Goal: Navigation & Orientation: Find specific page/section

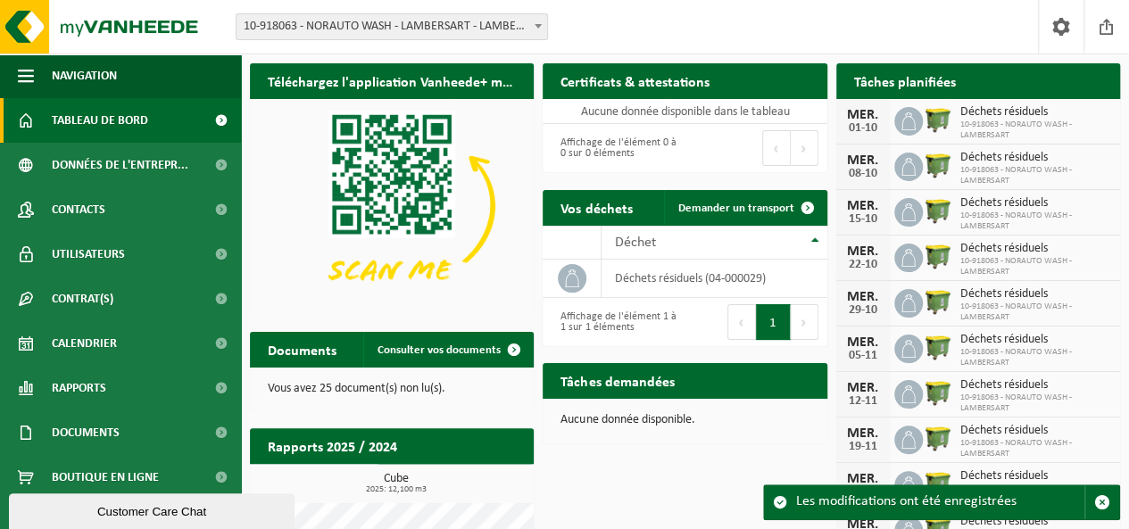
click at [739, 162] on div "Premier Précédent Suivant [PERSON_NAME]" at bounding box center [756, 148] width 142 height 48
click at [994, 126] on span "10-918063 - NORAUTO WASH - LAMBERSART" at bounding box center [1035, 130] width 151 height 21
click at [125, 125] on span "Tableau de bord" at bounding box center [100, 120] width 96 height 45
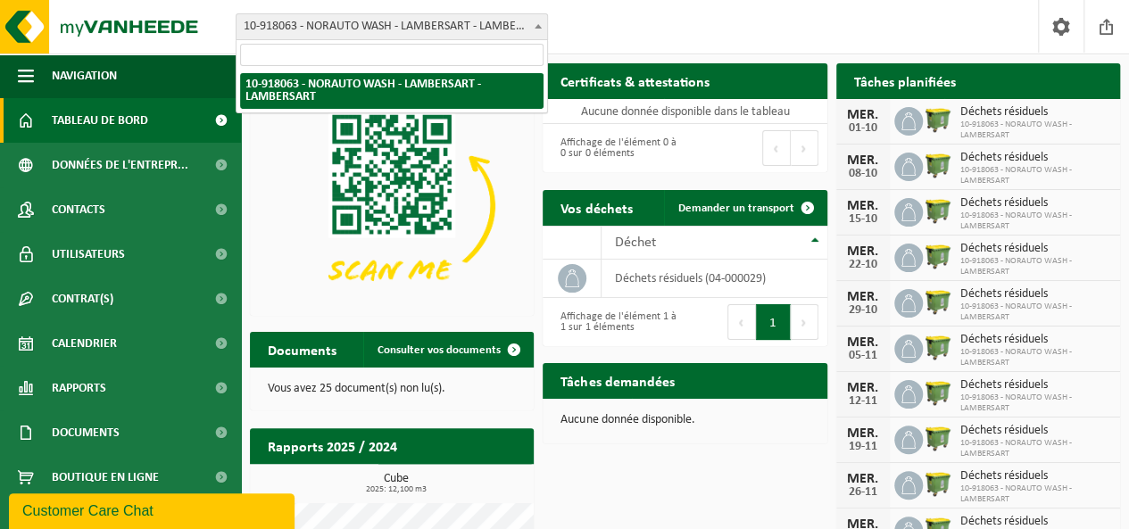
click at [539, 26] on b at bounding box center [538, 26] width 7 height 4
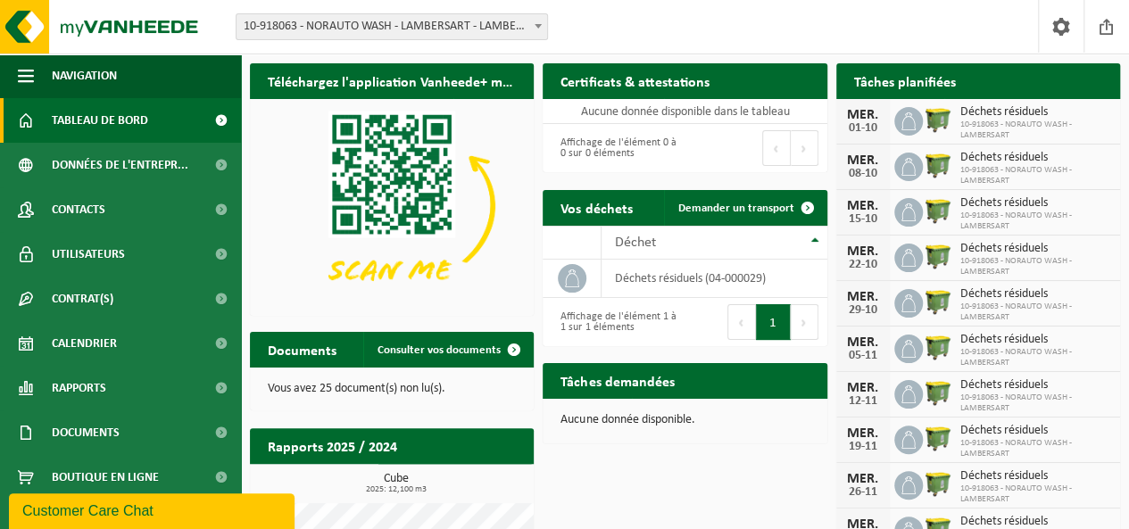
click at [539, 26] on b at bounding box center [538, 26] width 7 height 4
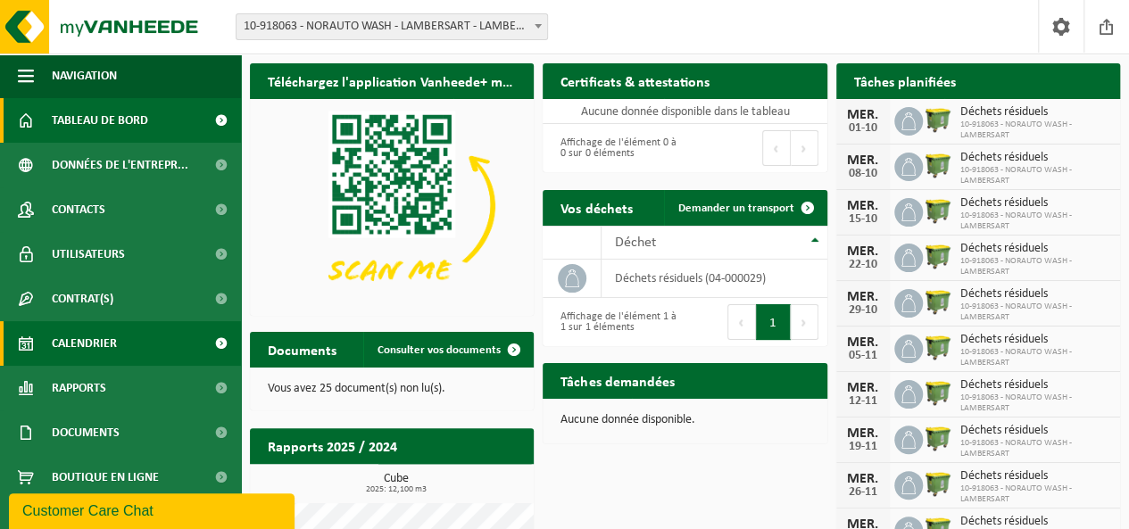
click at [186, 340] on link "Calendrier" at bounding box center [120, 343] width 241 height 45
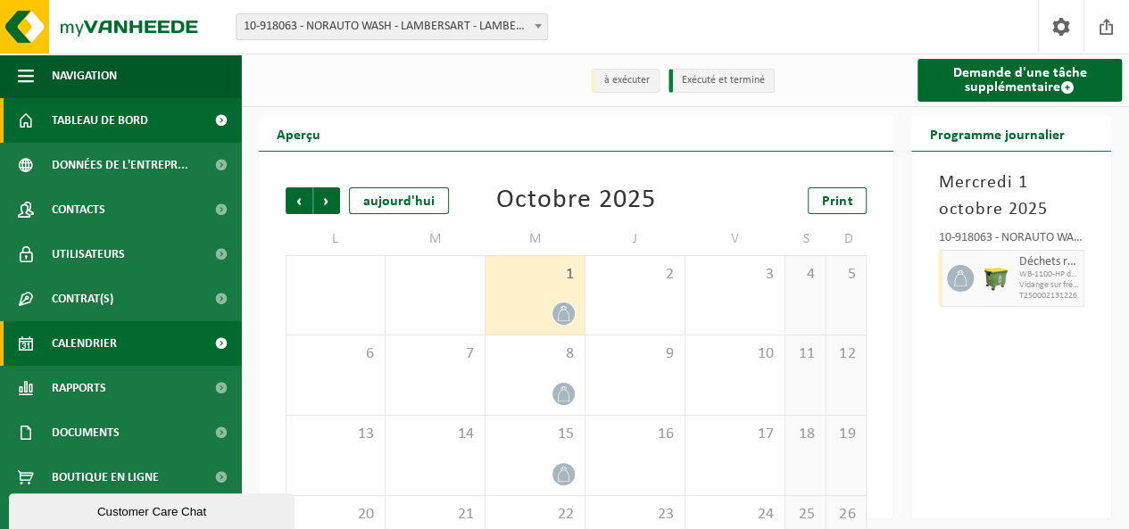
click at [114, 121] on span "Tableau de bord" at bounding box center [100, 120] width 96 height 45
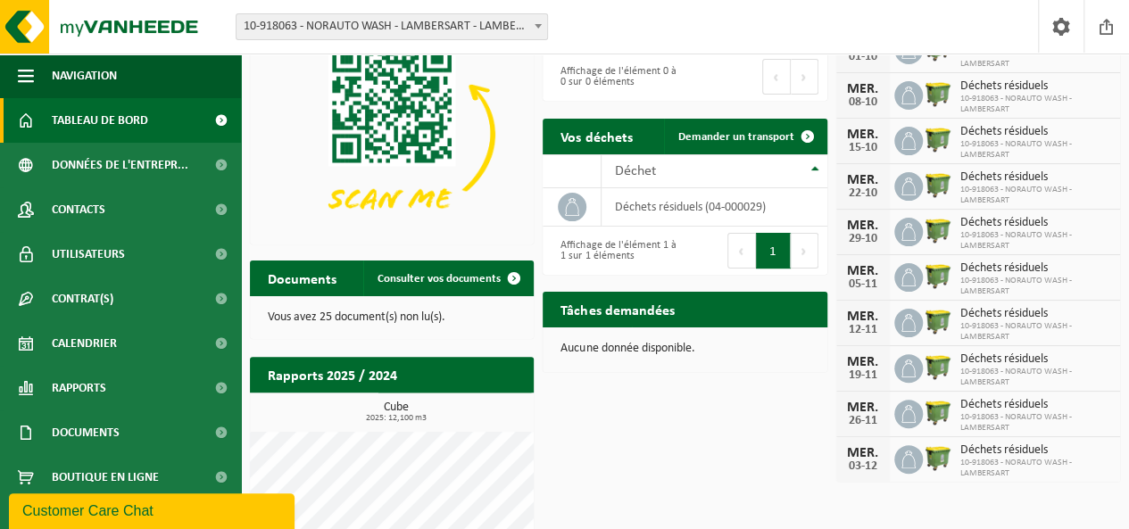
scroll to position [98, 0]
